Goal: Check status: Check status

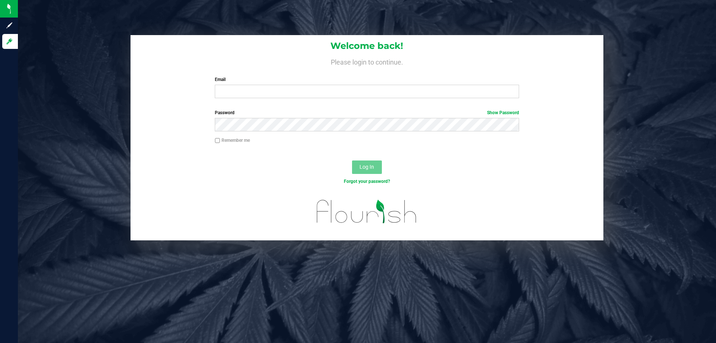
click at [238, 84] on div "Email Required Please format your email correctly." at bounding box center [366, 87] width 315 height 22
drag, startPoint x: 238, startPoint y: 84, endPoint x: 239, endPoint y: 88, distance: 4.9
click at [238, 86] on div "Email Required Please format your email correctly." at bounding box center [366, 87] width 315 height 22
click at [239, 88] on input "Email" at bounding box center [367, 91] width 304 height 13
type input "[EMAIL_ADDRESS][DOMAIN_NAME]"
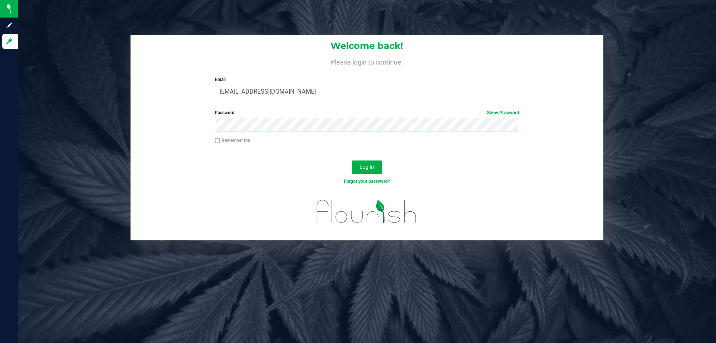
click at [352, 160] on button "Log In" at bounding box center [367, 166] width 30 height 13
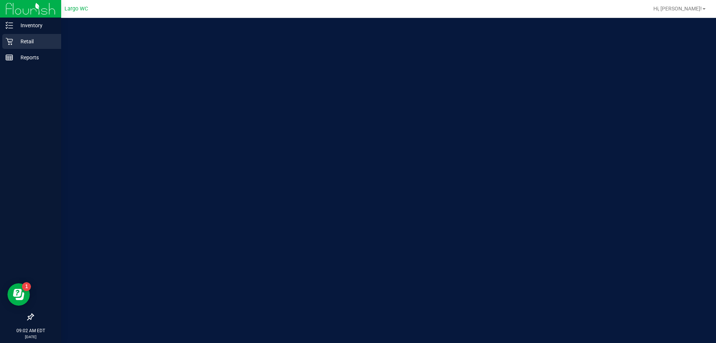
click at [14, 39] on p "Retail" at bounding box center [35, 41] width 45 height 9
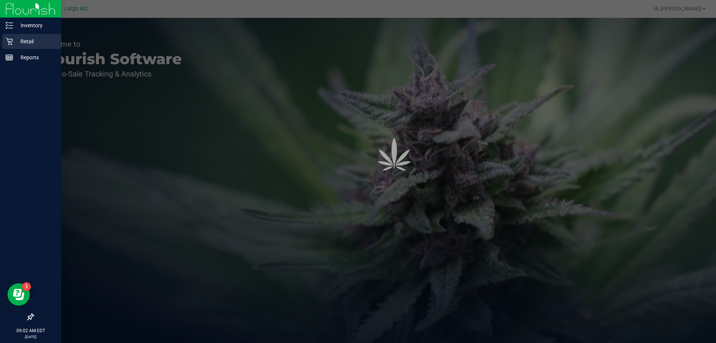
click at [14, 39] on p "Retail" at bounding box center [35, 41] width 45 height 9
click at [17, 46] on div "Retail" at bounding box center [31, 41] width 59 height 15
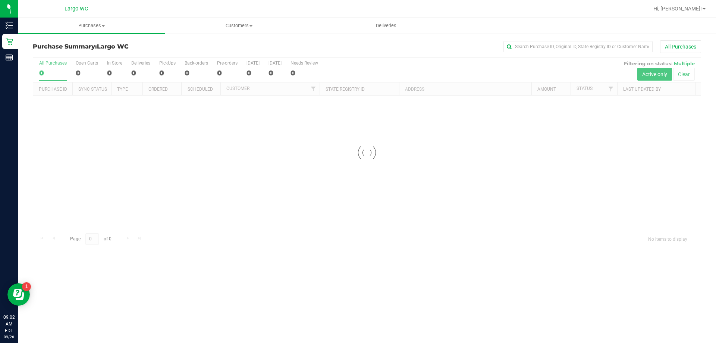
click at [547, 38] on div "Purchase Summary: [GEOGRAPHIC_DATA] All Purchases Loading... All Purchases 0 Op…" at bounding box center [367, 144] width 699 height 223
click at [540, 43] on input "text" at bounding box center [578, 46] width 149 height 11
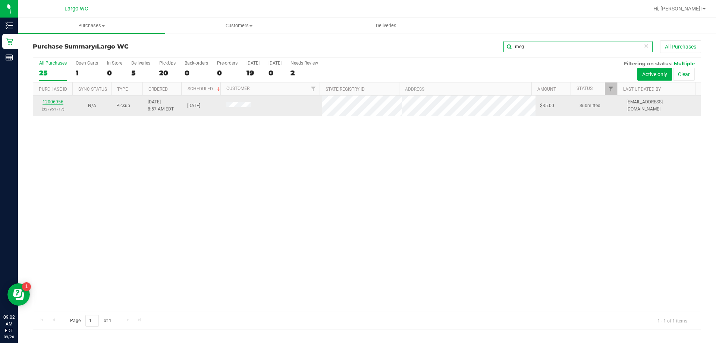
type input "meg"
click at [57, 100] on link "12006956" at bounding box center [53, 101] width 21 height 5
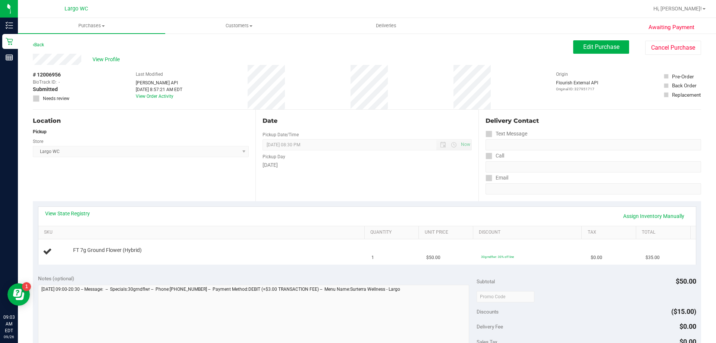
click at [138, 157] on div "Location Pickup Store Largo WC Select Store [PERSON_NAME][GEOGRAPHIC_DATA] [PER…" at bounding box center [144, 155] width 223 height 91
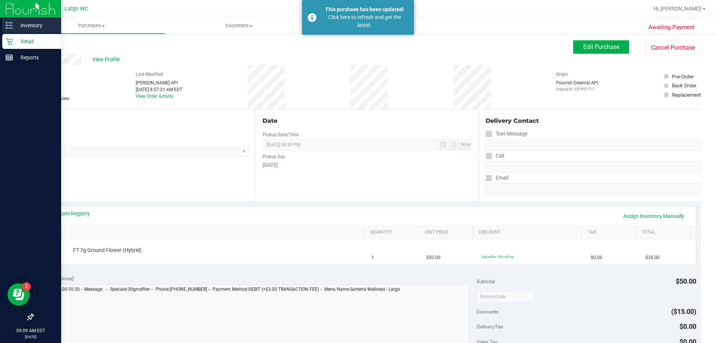
click at [3, 32] on link "Inventory" at bounding box center [30, 26] width 61 height 16
click at [3, 35] on div "Retail" at bounding box center [31, 41] width 59 height 15
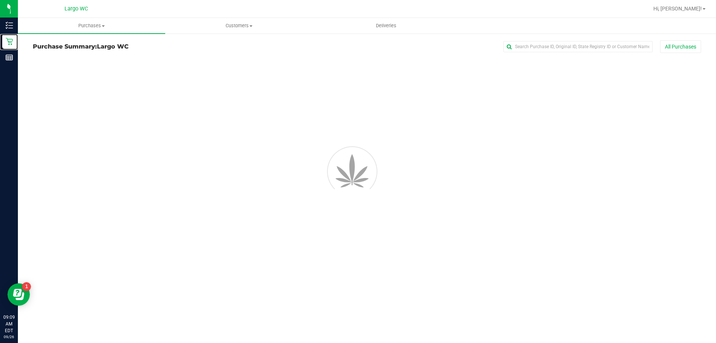
drag, startPoint x: 3, startPoint y: 35, endPoint x: 269, endPoint y: 44, distance: 265.8
click at [7, 36] on div "Retail" at bounding box center [10, 41] width 16 height 15
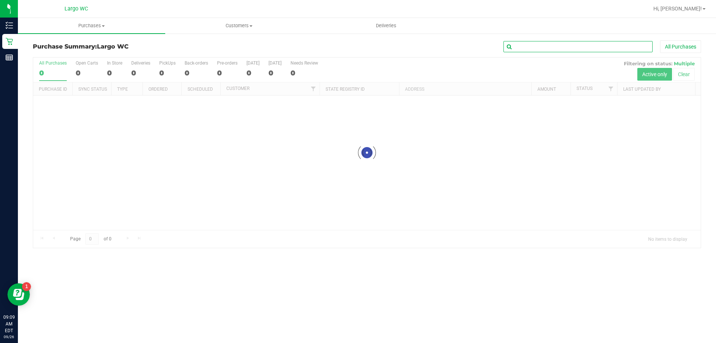
click at [527, 47] on input "text" at bounding box center [578, 46] width 149 height 11
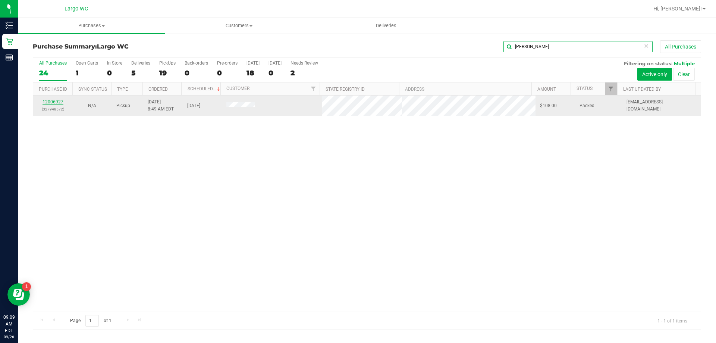
type input "[PERSON_NAME]"
click at [54, 103] on link "12006927" at bounding box center [53, 101] width 21 height 5
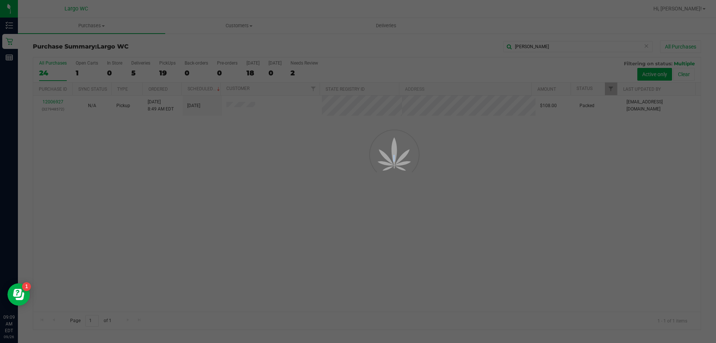
click at [54, 103] on div at bounding box center [358, 171] width 716 height 343
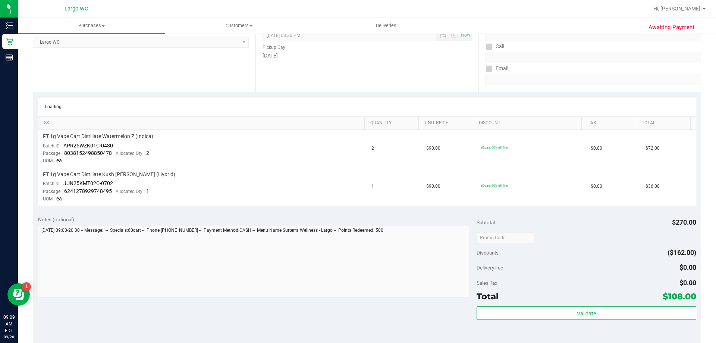
scroll to position [112, 0]
